Goal: Task Accomplishment & Management: Use online tool/utility

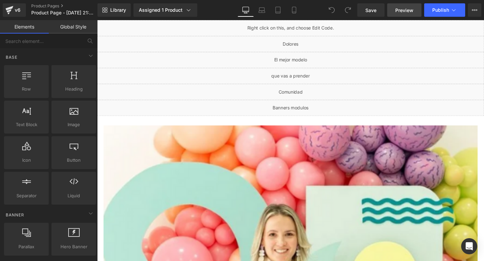
click at [396, 14] on link "Preview" at bounding box center [404, 9] width 34 height 13
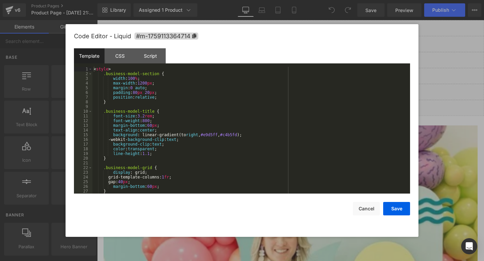
click at [239, 0] on div "You are previewing how the will restyle your page. You can not edit Elements in…" at bounding box center [242, 0] width 484 height 0
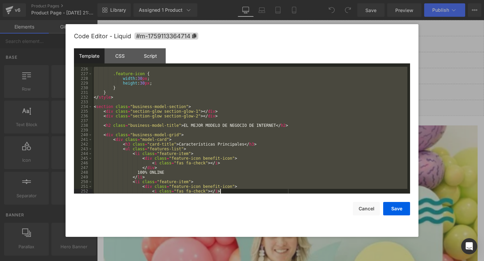
scroll to position [1388, 0]
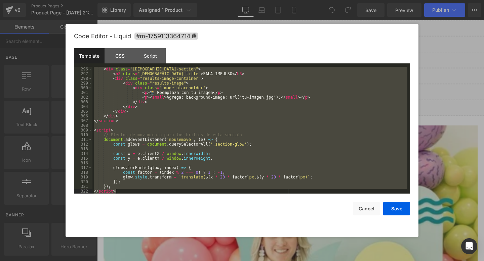
drag, startPoint x: 93, startPoint y: 69, endPoint x: 243, endPoint y: 261, distance: 243.8
click at [243, 261] on body "You are previewing how the will restyle your page. You can not edit Elements in…" at bounding box center [242, 130] width 484 height 261
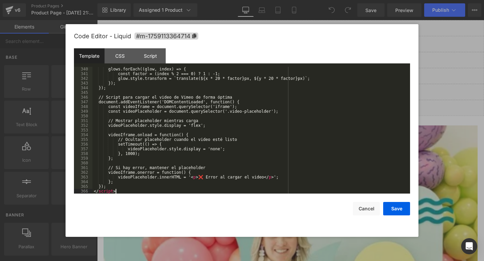
scroll to position [1595, 0]
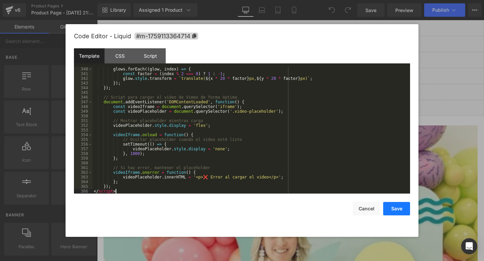
click at [399, 211] on button "Save" at bounding box center [396, 208] width 27 height 13
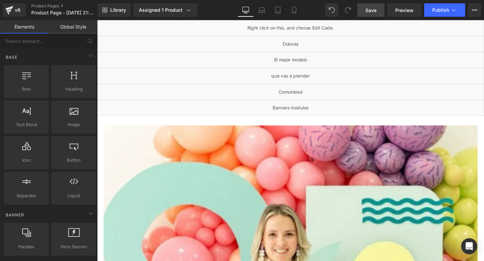
click at [374, 13] on span "Save" at bounding box center [370, 10] width 11 height 7
click at [364, 12] on link "Save" at bounding box center [370, 9] width 27 height 13
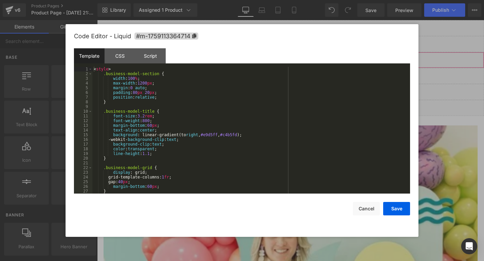
click at [236, 0] on div "You are previewing how the will restyle your page. You can not edit Elements in…" at bounding box center [242, 0] width 484 height 0
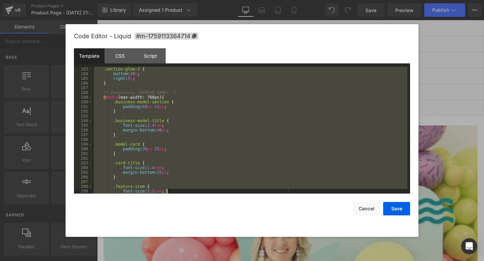
scroll to position [1585, 0]
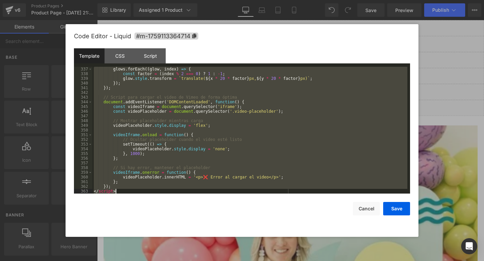
drag, startPoint x: 94, startPoint y: 69, endPoint x: 297, endPoint y: 261, distance: 279.0
click at [297, 261] on body "You are previewing how the will restyle your page. You can not edit Elements in…" at bounding box center [242, 130] width 484 height 261
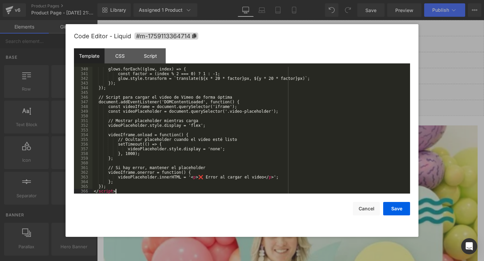
scroll to position [1595, 0]
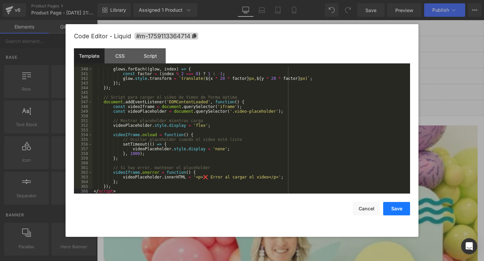
click at [402, 207] on button "Save" at bounding box center [396, 208] width 27 height 13
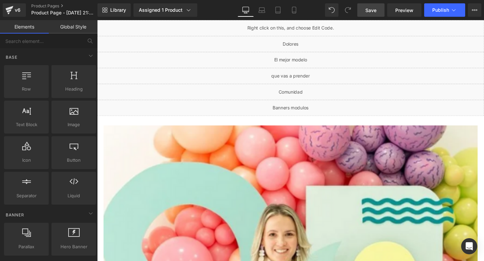
click at [370, 10] on span "Save" at bounding box center [370, 10] width 11 height 7
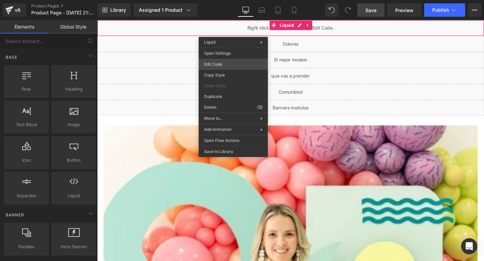
click at [218, 0] on div "You are previewing how the will restyle your page. You can not edit Elements in…" at bounding box center [242, 0] width 484 height 0
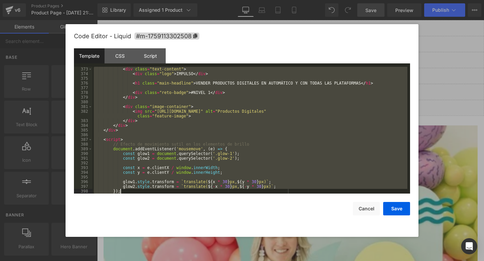
scroll to position [1811, 0]
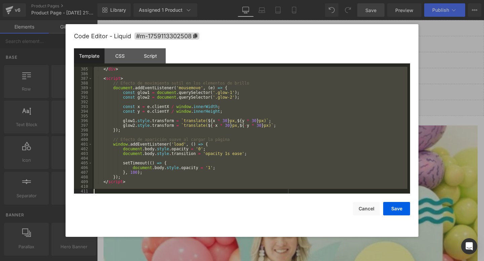
drag, startPoint x: 102, startPoint y: 72, endPoint x: 149, endPoint y: 261, distance: 194.4
click at [149, 261] on body "You are previewing how the will restyle your page. You can not edit Elements in…" at bounding box center [242, 130] width 484 height 261
click at [365, 209] on button "Cancel" at bounding box center [366, 208] width 27 height 13
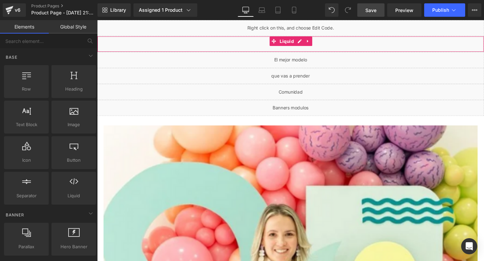
click at [271, 47] on div "Liquid" at bounding box center [300, 45] width 407 height 17
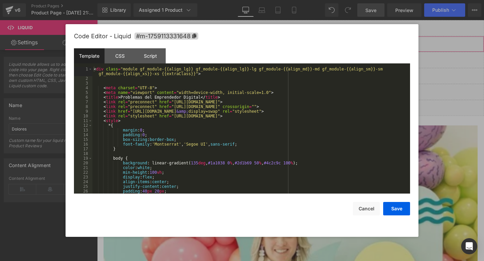
click at [246, 0] on div "You are previewing how the will restyle your page. You can not edit Elements in…" at bounding box center [242, 0] width 484 height 0
drag, startPoint x: 97, startPoint y: 73, endPoint x: 97, endPoint y: 70, distance: 3.7
click at [97, 70] on div "< div class = "module gf_module-{{align_lg}} gf_module-{{align_lg}}-lg gf_modul…" at bounding box center [249, 137] width 315 height 141
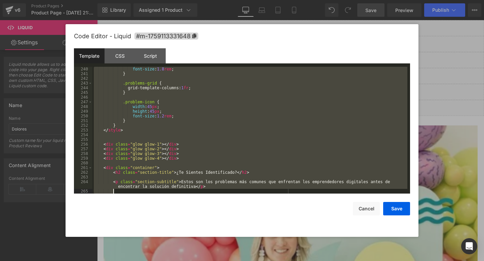
scroll to position [1538, 0]
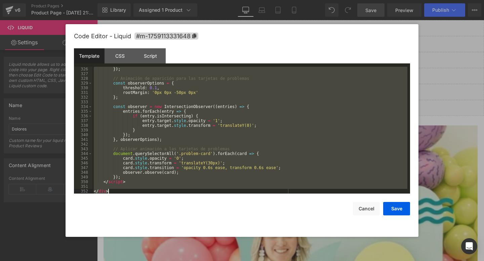
drag, startPoint x: 95, startPoint y: 70, endPoint x: 226, endPoint y: 259, distance: 230.4
click at [226, 261] on body "You are previewing how the will restyle your page. You can not edit Elements in…" at bounding box center [242, 130] width 484 height 261
click at [366, 210] on button "Cancel" at bounding box center [366, 208] width 27 height 13
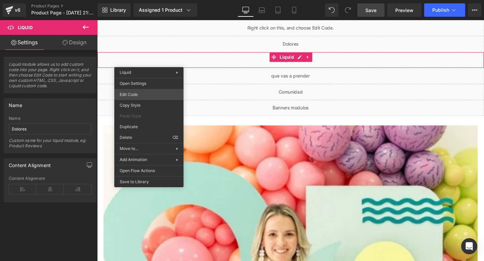
click at [142, 0] on div "You are previewing how the will restyle your page. You can not edit Elements in…" at bounding box center [242, 0] width 484 height 0
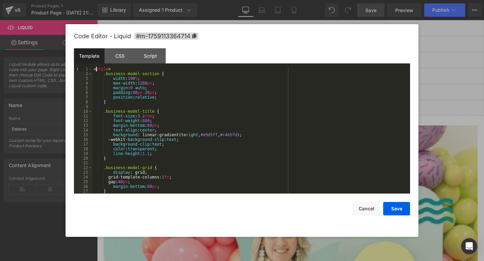
click at [96, 70] on div "< style > .business-model-section { width : 100 % ; max-width : 1200 px ; margi…" at bounding box center [249, 135] width 315 height 136
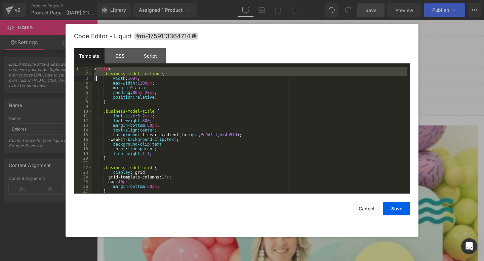
drag, startPoint x: 95, startPoint y: 70, endPoint x: 97, endPoint y: 73, distance: 3.6
click at [97, 77] on div "< style > .business-model-section { width : 100 % ; max-width : 1200 px ; margi…" at bounding box center [249, 135] width 315 height 136
click at [95, 70] on div "< style > .business-model-section { width : 100 % ; max-width : 1200 px ; margi…" at bounding box center [249, 135] width 315 height 136
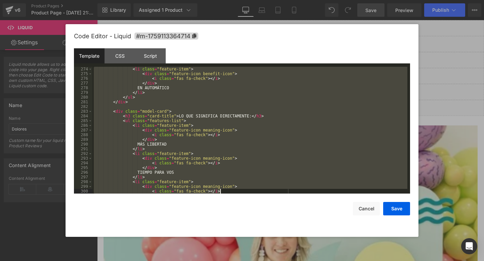
scroll to position [1585, 0]
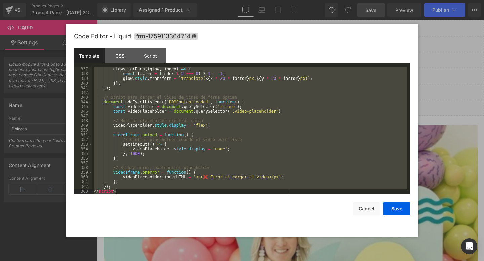
drag, startPoint x: 94, startPoint y: 70, endPoint x: 226, endPoint y: 261, distance: 232.5
click at [226, 261] on body "You are previewing how the will restyle your page. You can not edit Elements in…" at bounding box center [242, 130] width 484 height 261
click at [366, 209] on button "Cancel" at bounding box center [366, 208] width 27 height 13
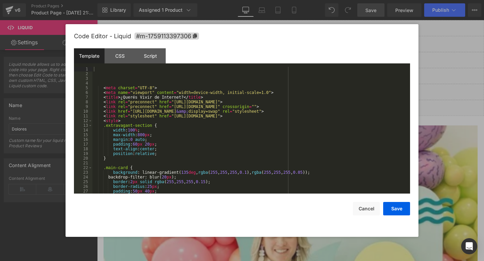
click at [247, 0] on div "You are previewing how the will restyle your page. You can not edit Elements in…" at bounding box center [242, 0] width 484 height 0
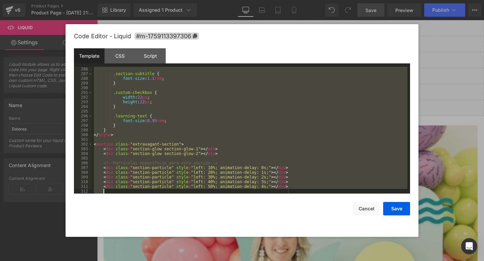
scroll to position [1853, 0]
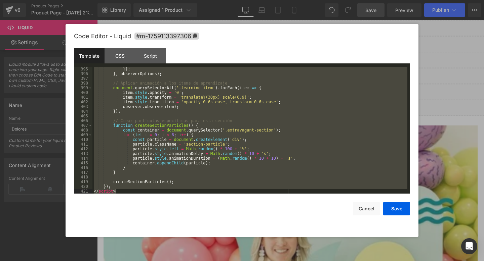
drag, startPoint x: 108, startPoint y: 72, endPoint x: 192, endPoint y: 261, distance: 206.5
click at [192, 261] on body "You are previewing how the will restyle your page. You can not edit Elements in…" at bounding box center [242, 130] width 484 height 261
click at [368, 211] on button "Cancel" at bounding box center [366, 208] width 27 height 13
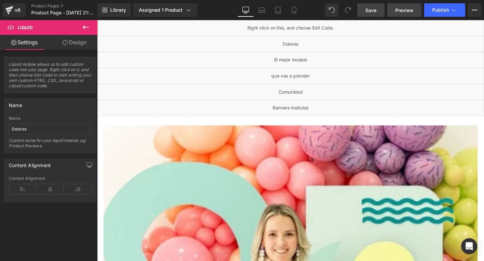
click at [400, 16] on link "Preview" at bounding box center [404, 9] width 34 height 13
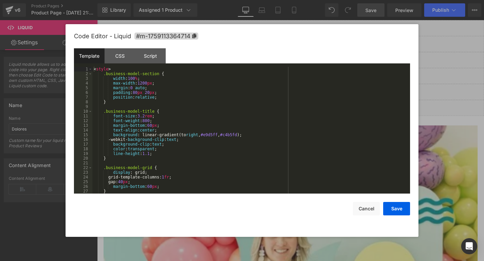
click at [188, 0] on div "You are previewing how the will restyle your page. You can not edit Elements in…" at bounding box center [242, 0] width 484 height 0
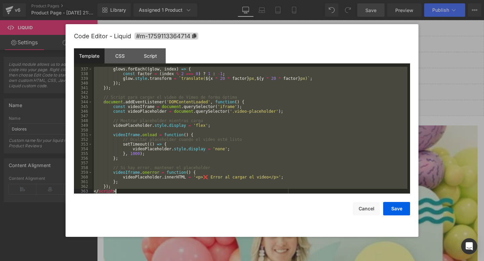
scroll to position [1585, 0]
drag, startPoint x: 93, startPoint y: 70, endPoint x: 191, endPoint y: 261, distance: 214.6
click at [191, 261] on body "You are previewing how the will restyle your page. You can not edit Elements in…" at bounding box center [242, 130] width 484 height 261
click at [371, 205] on button "Cancel" at bounding box center [366, 208] width 27 height 13
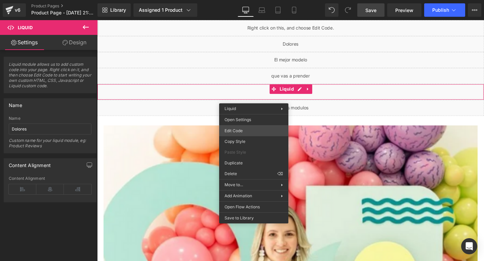
click at [234, 0] on div "You are previewing how the will restyle your page. You can not edit Elements in…" at bounding box center [242, 0] width 484 height 0
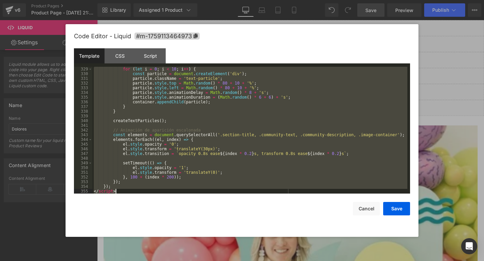
scroll to position [1543, 0]
drag, startPoint x: 95, startPoint y: 71, endPoint x: 211, endPoint y: 257, distance: 219.2
click at [211, 257] on body "You are previewing how the will restyle your page. You can not edit Elements in…" at bounding box center [242, 130] width 484 height 261
click at [361, 209] on button "Cancel" at bounding box center [366, 208] width 27 height 13
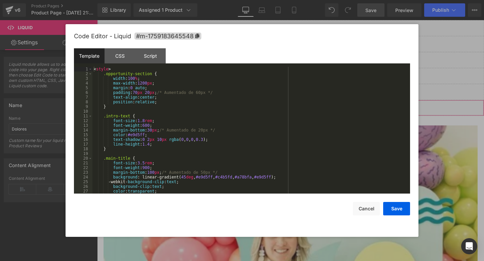
click at [264, 0] on div "You are previewing how the will restyle your page. You can not edit Elements in…" at bounding box center [242, 0] width 484 height 0
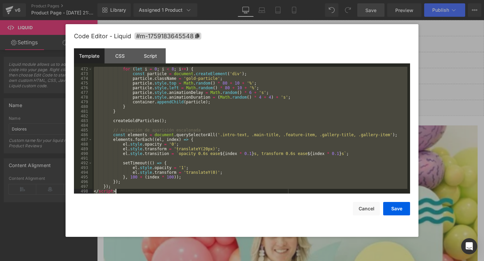
scroll to position [2216, 0]
drag, startPoint x: 93, startPoint y: 71, endPoint x: 235, endPoint y: 261, distance: 237.5
click at [235, 261] on body "You are previewing how the will restyle your page. You can not edit Elements in…" at bounding box center [242, 130] width 484 height 261
click at [370, 211] on button "Cancel" at bounding box center [366, 208] width 27 height 13
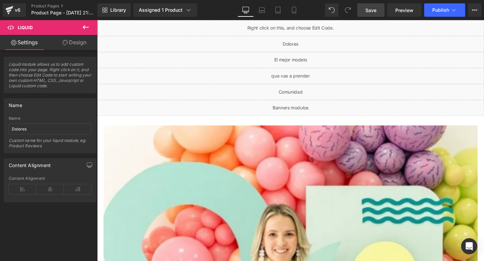
click at [370, 14] on link "Save" at bounding box center [370, 9] width 27 height 13
